Goal: Navigation & Orientation: Find specific page/section

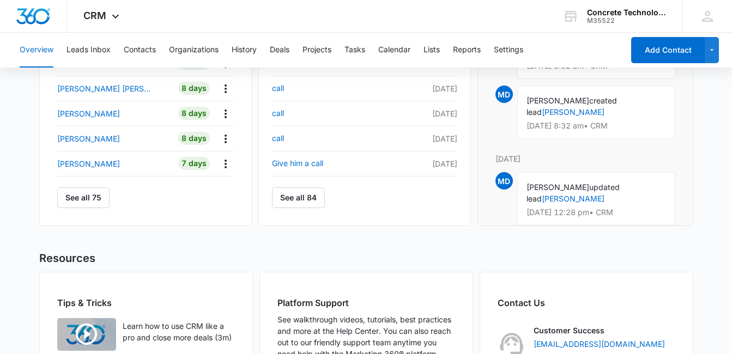
scroll to position [180, 0]
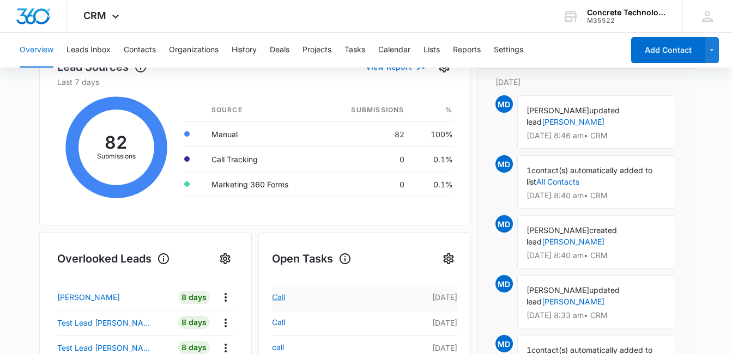
click at [285, 296] on link "Call" at bounding box center [334, 297] width 124 height 13
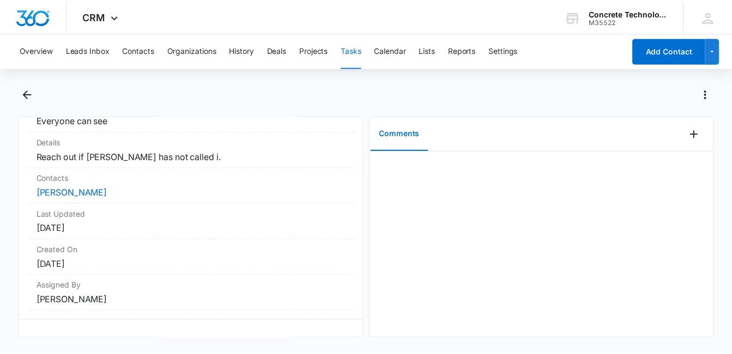
scroll to position [231, 0]
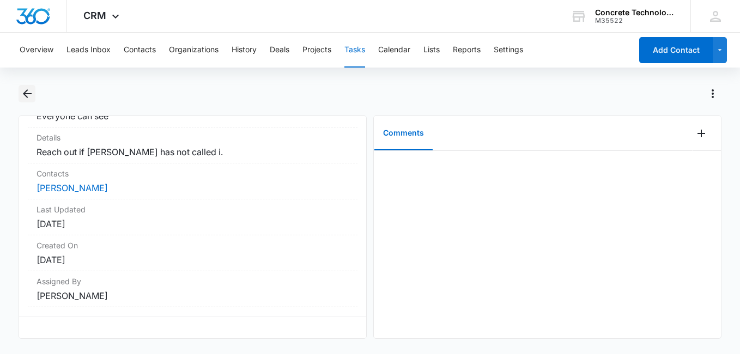
click at [31, 95] on icon "Back" at bounding box center [27, 93] width 13 height 13
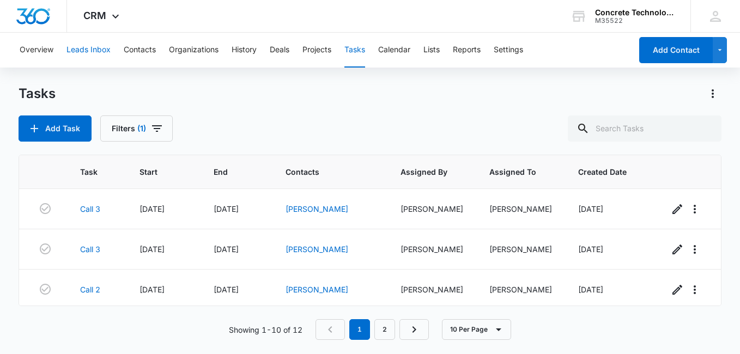
click at [88, 48] on button "Leads Inbox" at bounding box center [88, 50] width 44 height 35
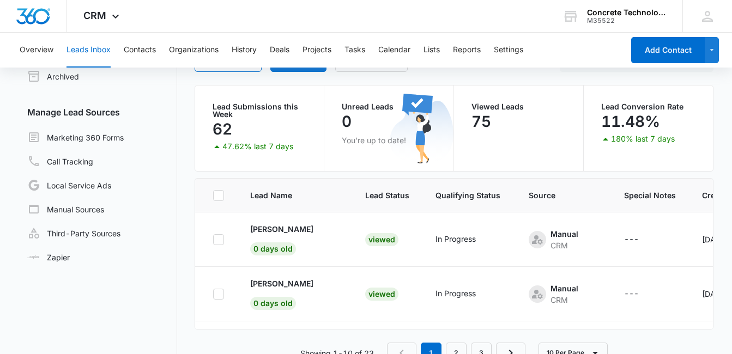
scroll to position [92, 0]
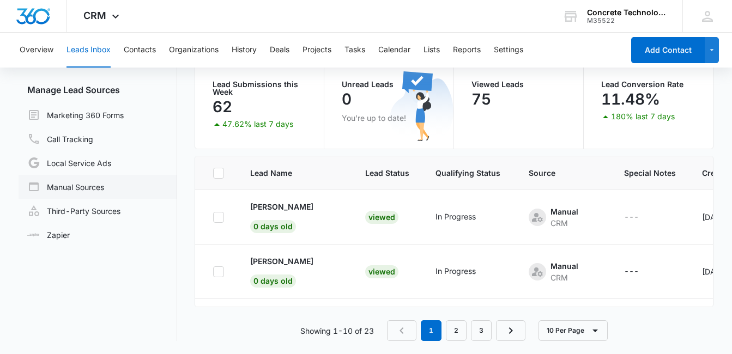
click at [104, 186] on link "Manual Sources" at bounding box center [65, 186] width 77 height 13
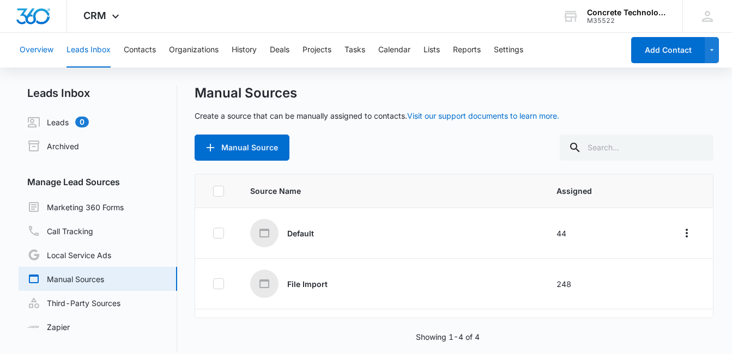
click at [38, 48] on button "Overview" at bounding box center [37, 50] width 34 height 35
